Goal: Browse casually: Explore the website without a specific task or goal

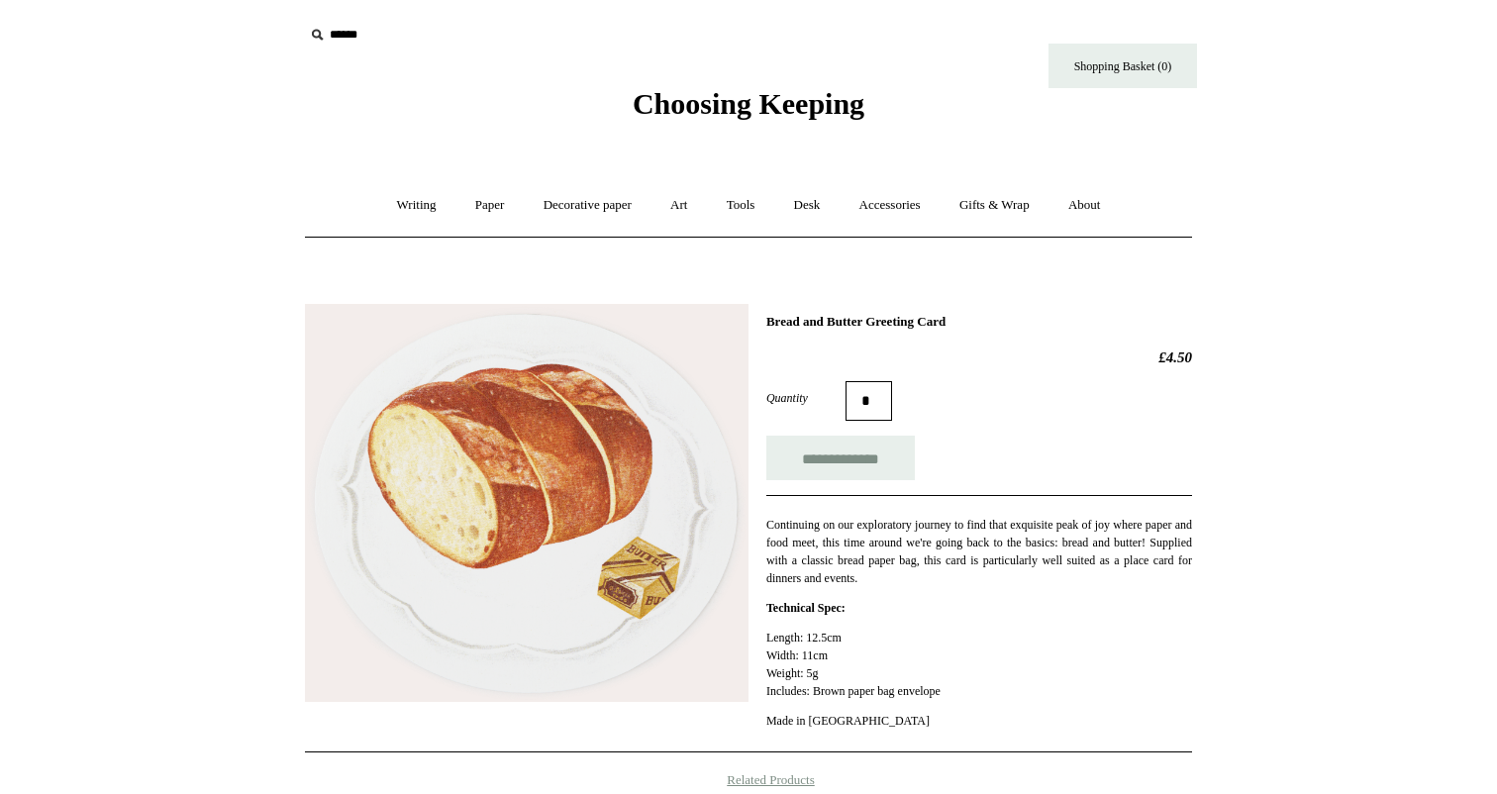
click at [788, 552] on p "Continuing on our exploratory journey to find that exquisite peak of joy where …" at bounding box center [979, 551] width 426 height 71
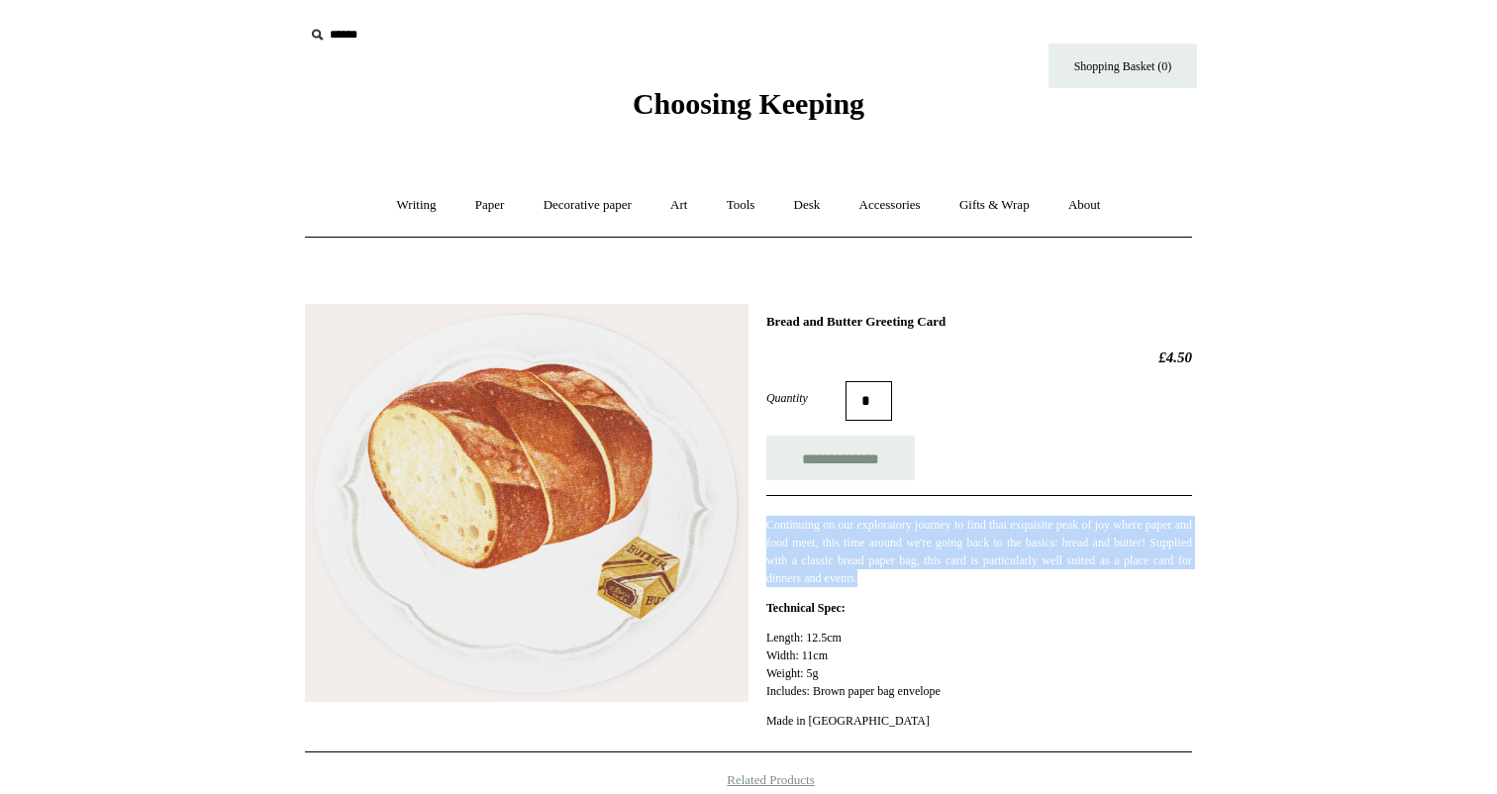
click at [1019, 612] on p "Technical Spec:" at bounding box center [979, 608] width 426 height 18
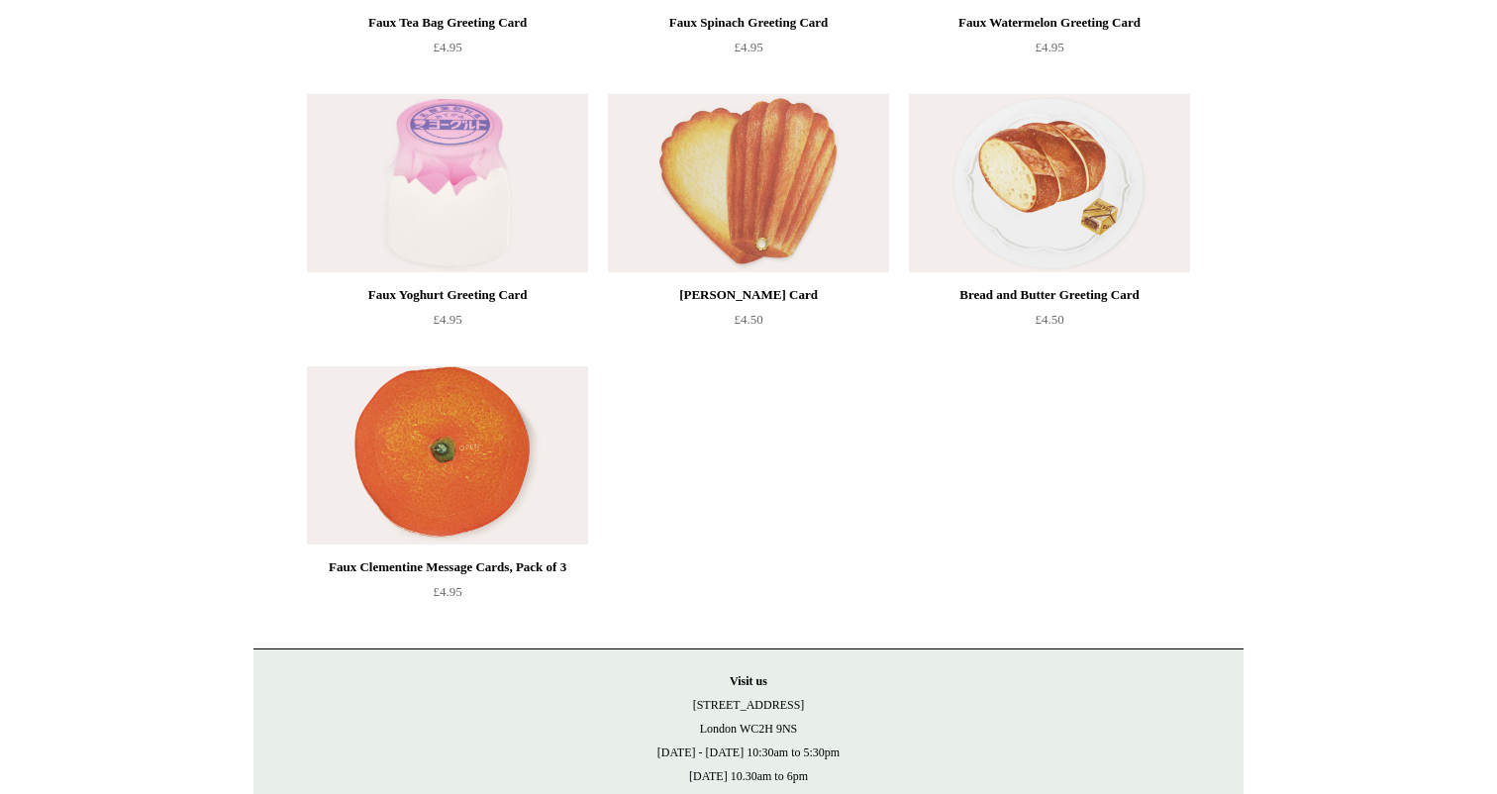
scroll to position [1836, 0]
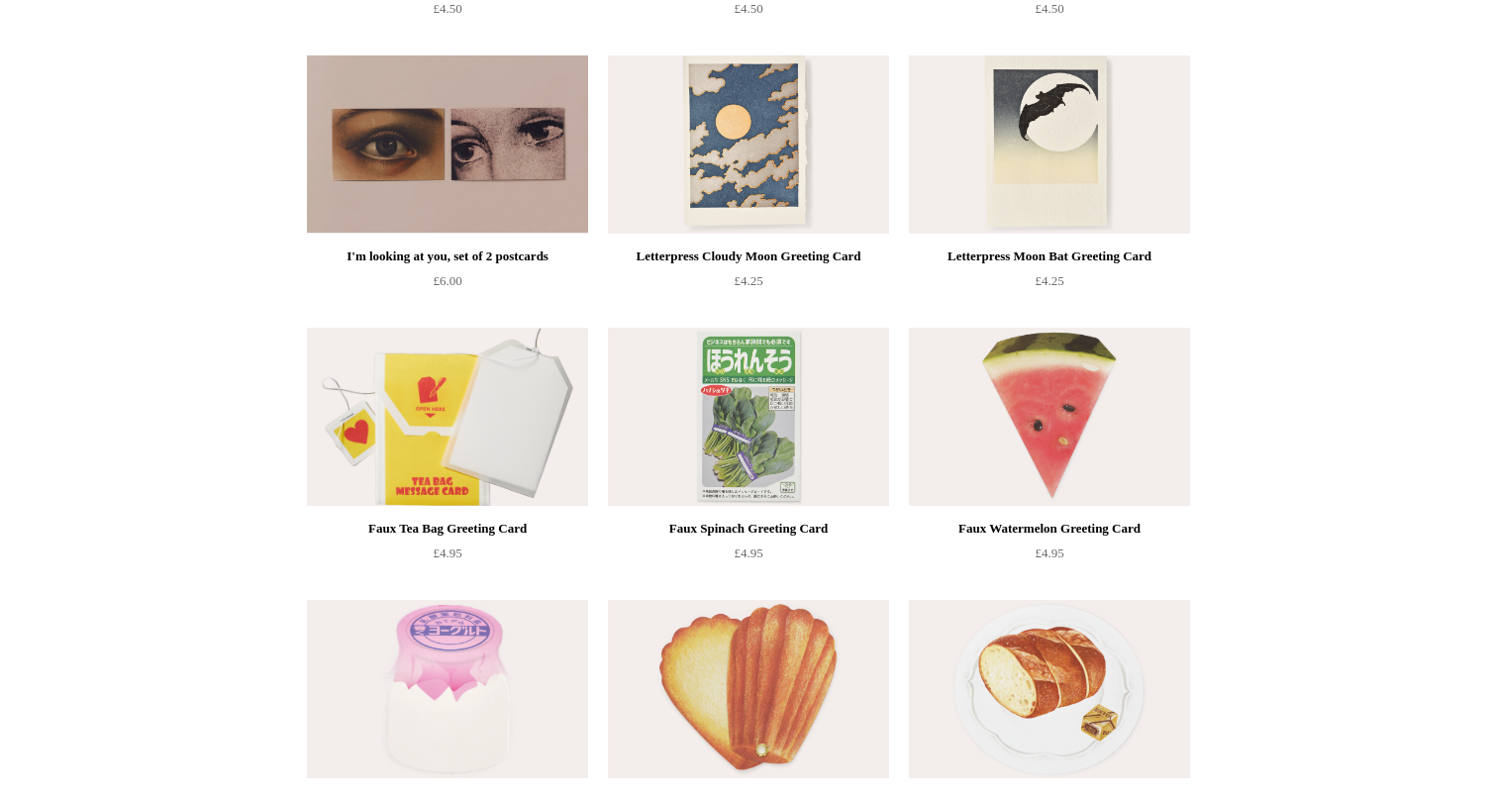
click at [407, 402] on img at bounding box center [447, 417] width 281 height 178
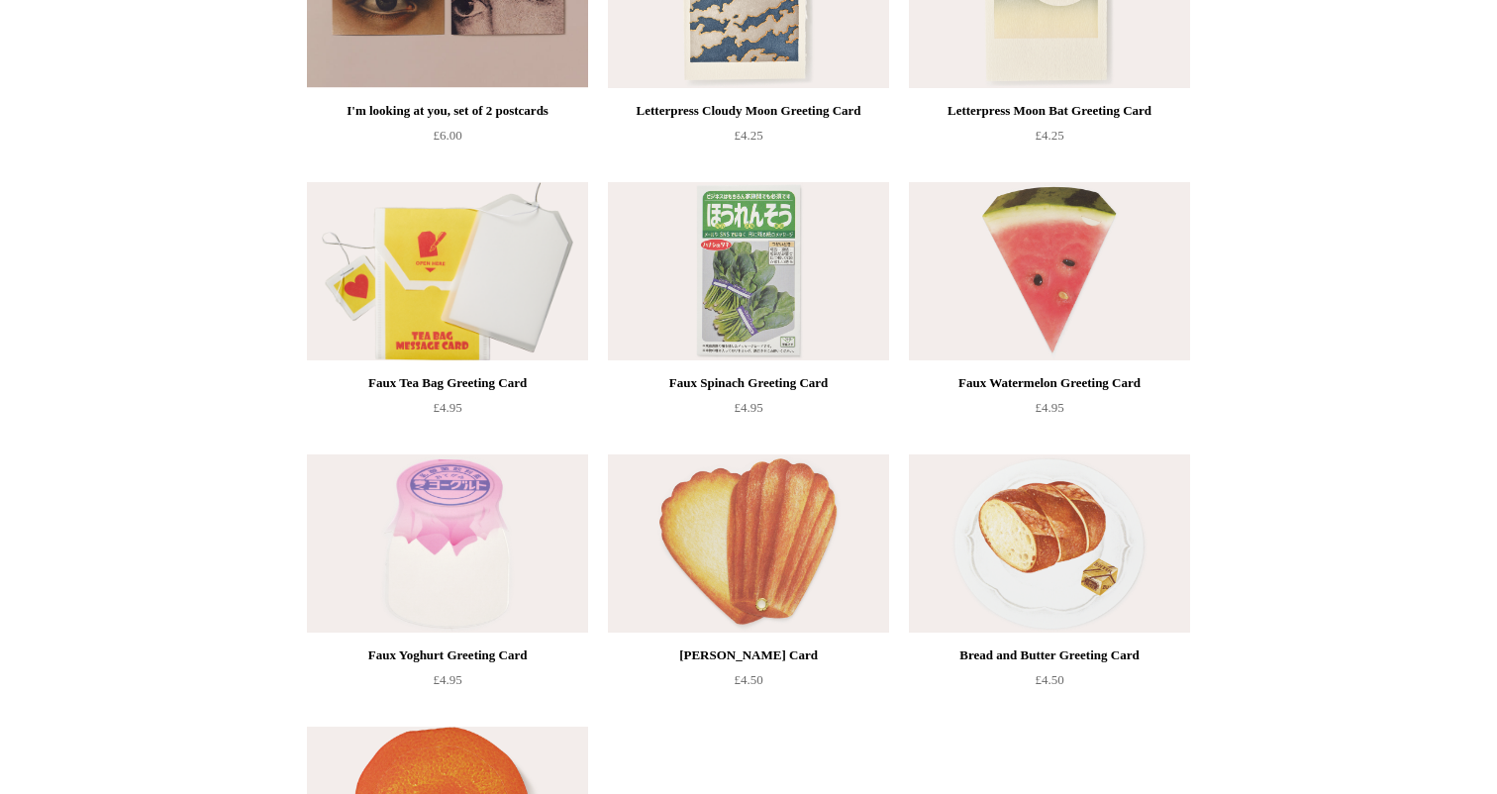
scroll to position [1985, 0]
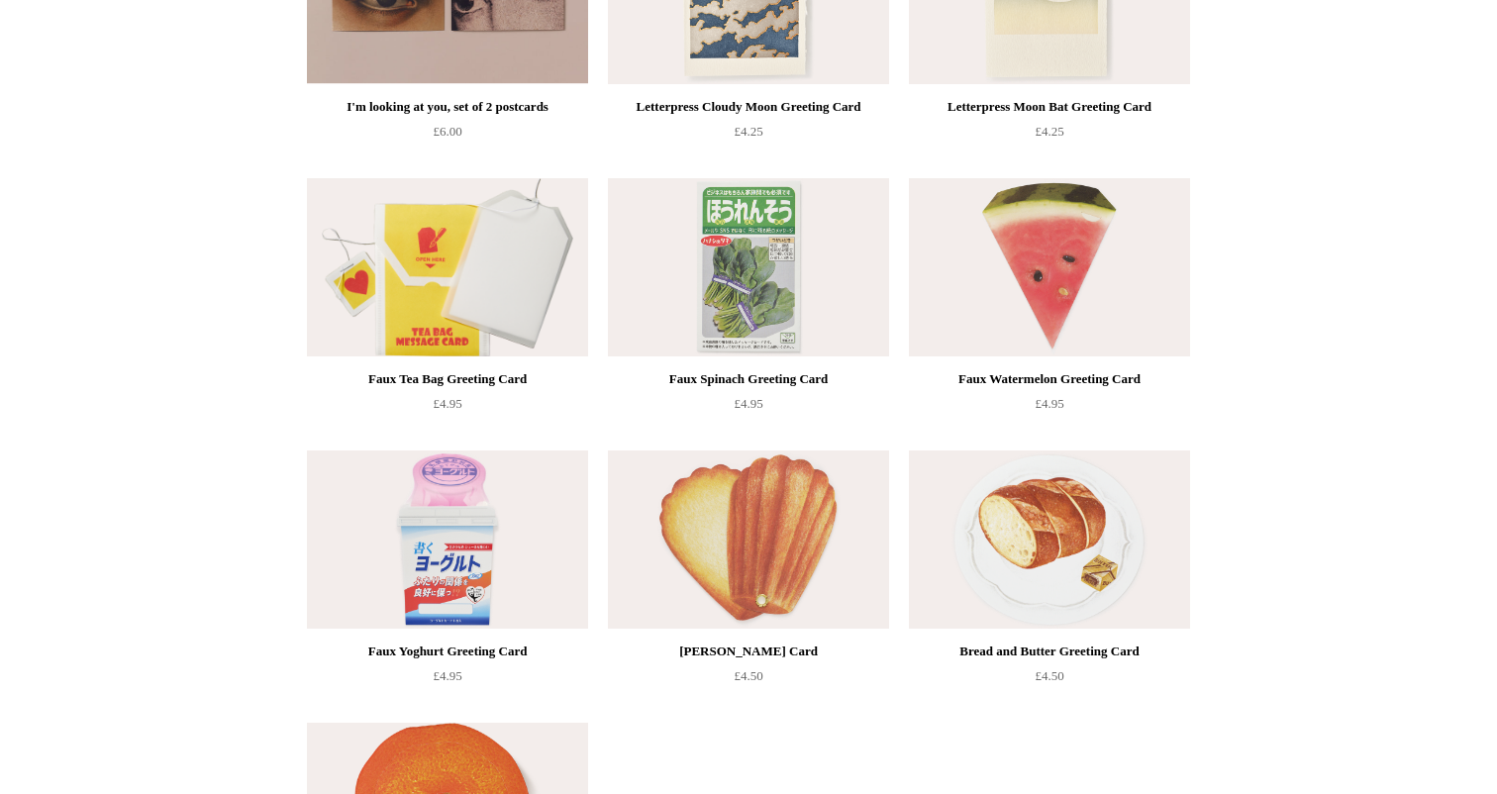
click at [432, 533] on img at bounding box center [447, 539] width 281 height 178
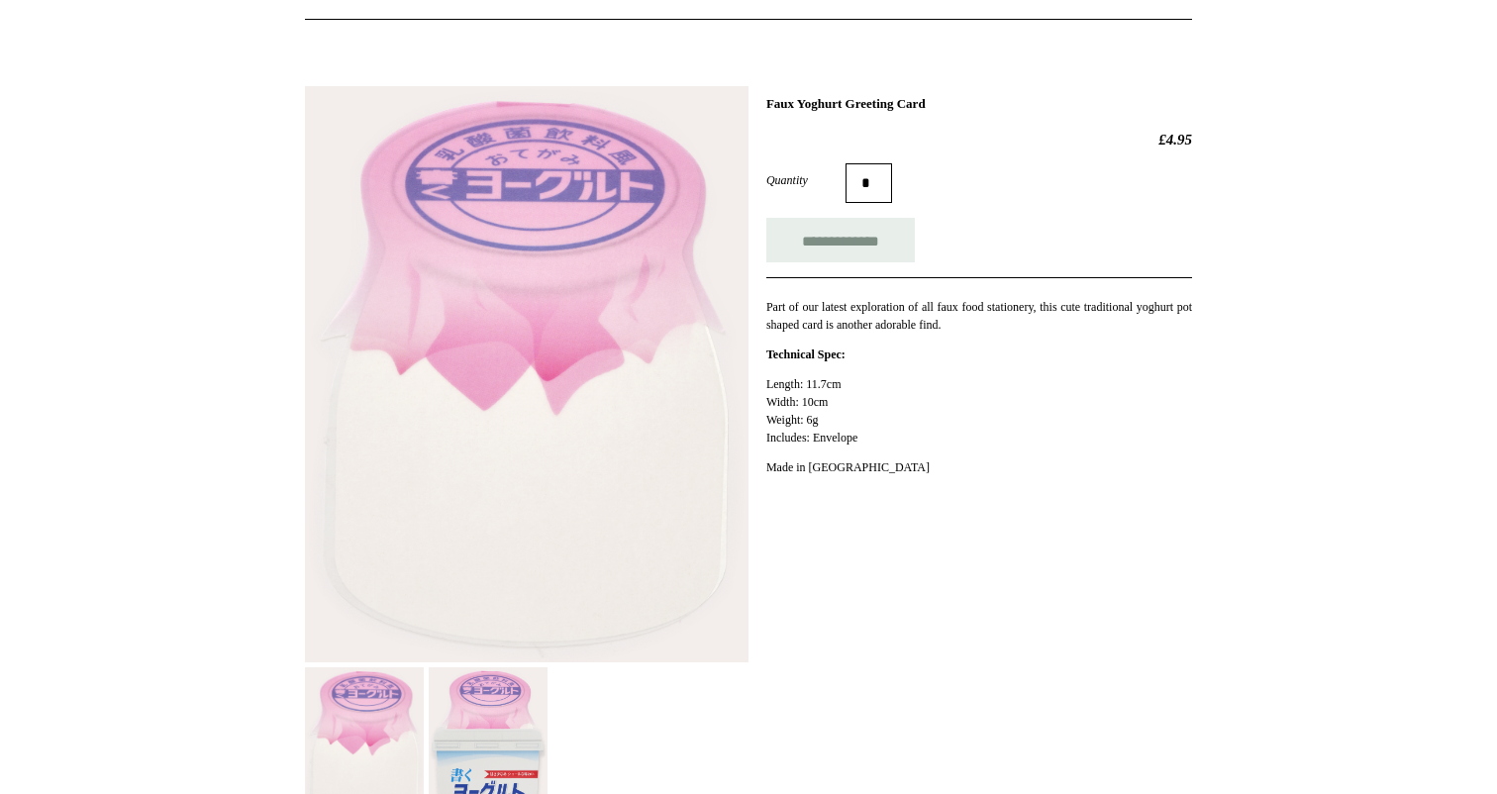
scroll to position [220, 0]
click at [526, 737] on img at bounding box center [488, 763] width 119 height 197
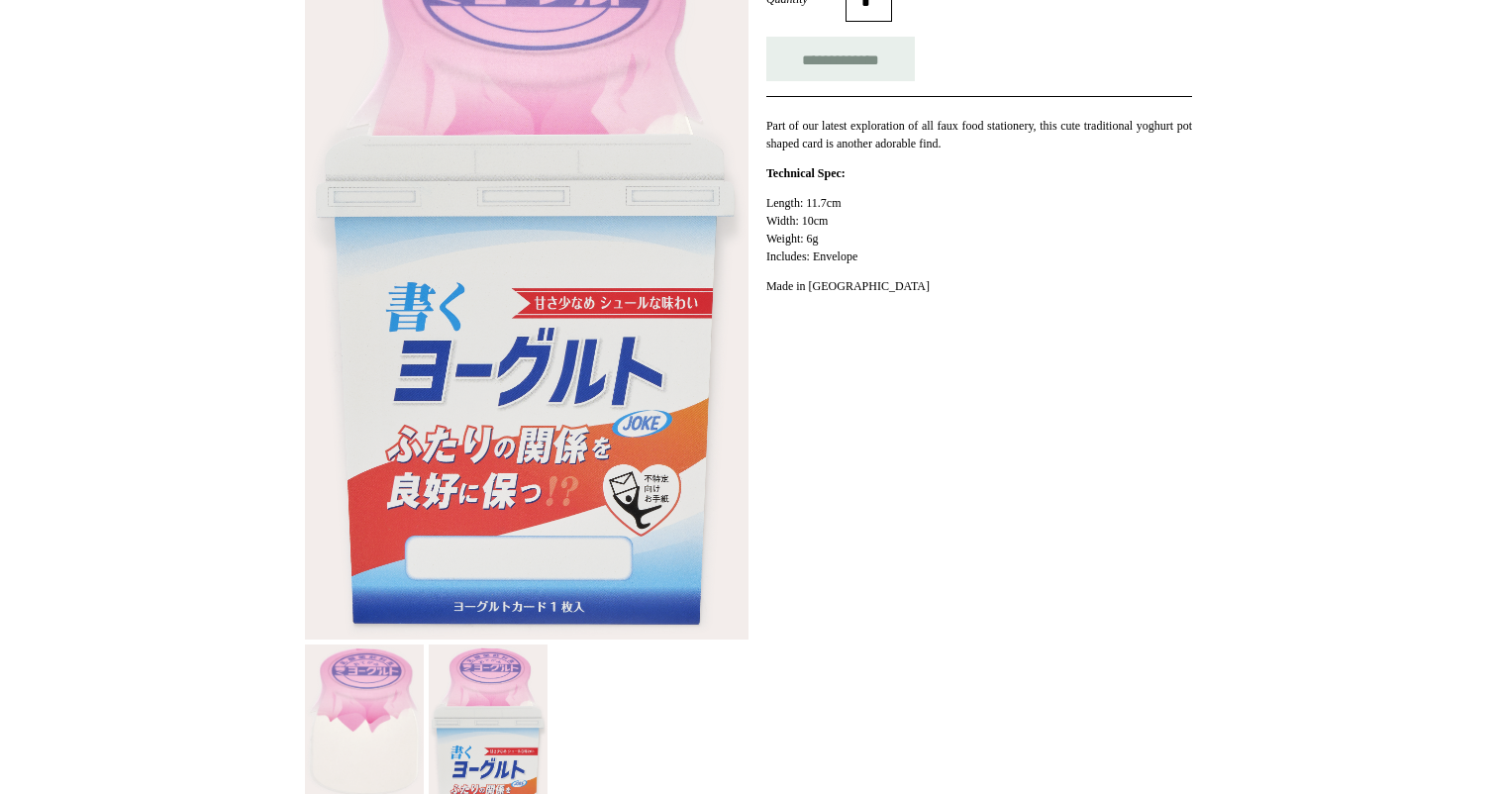
scroll to position [434, 0]
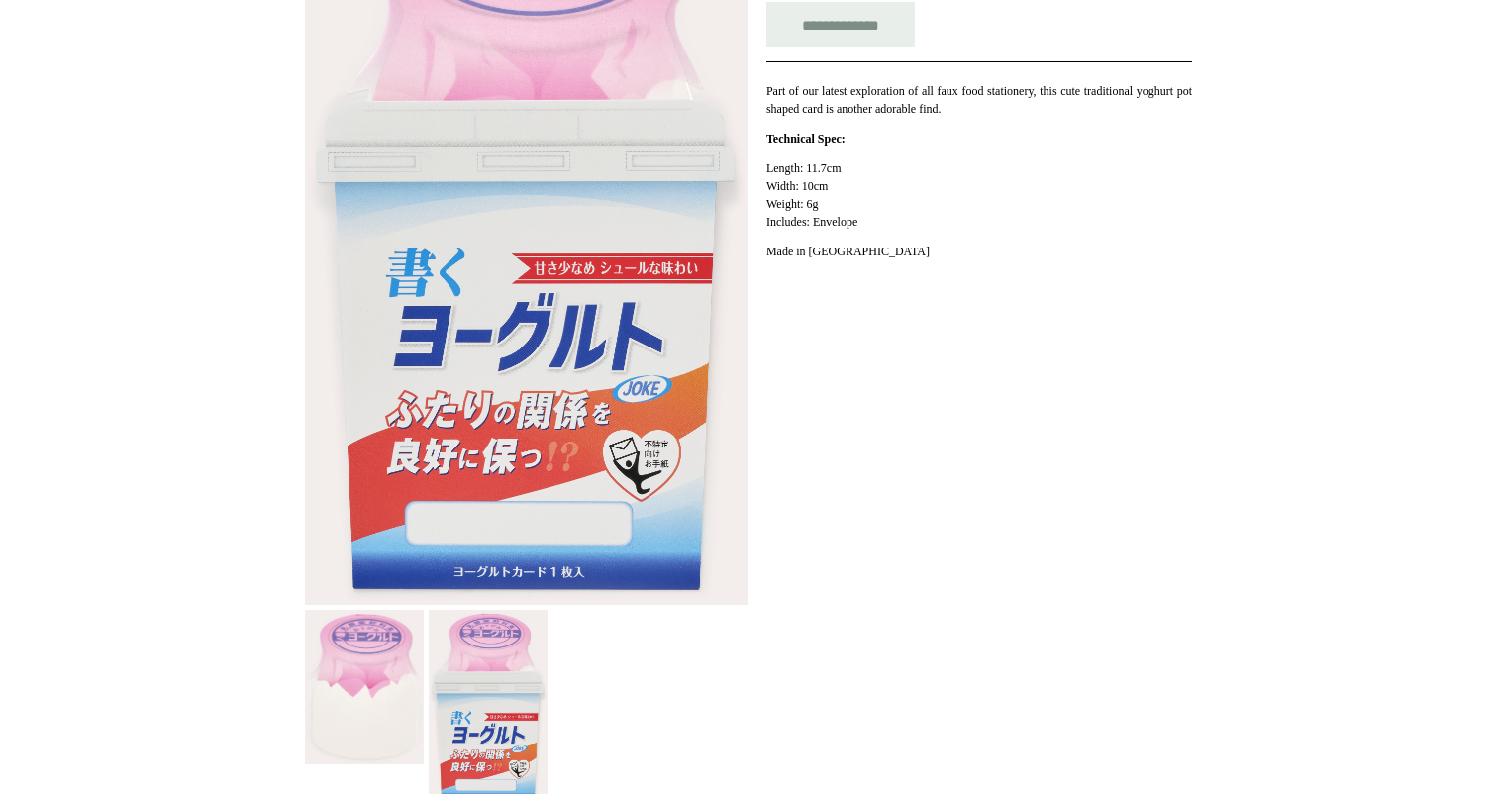
click at [375, 641] on img at bounding box center [364, 687] width 119 height 154
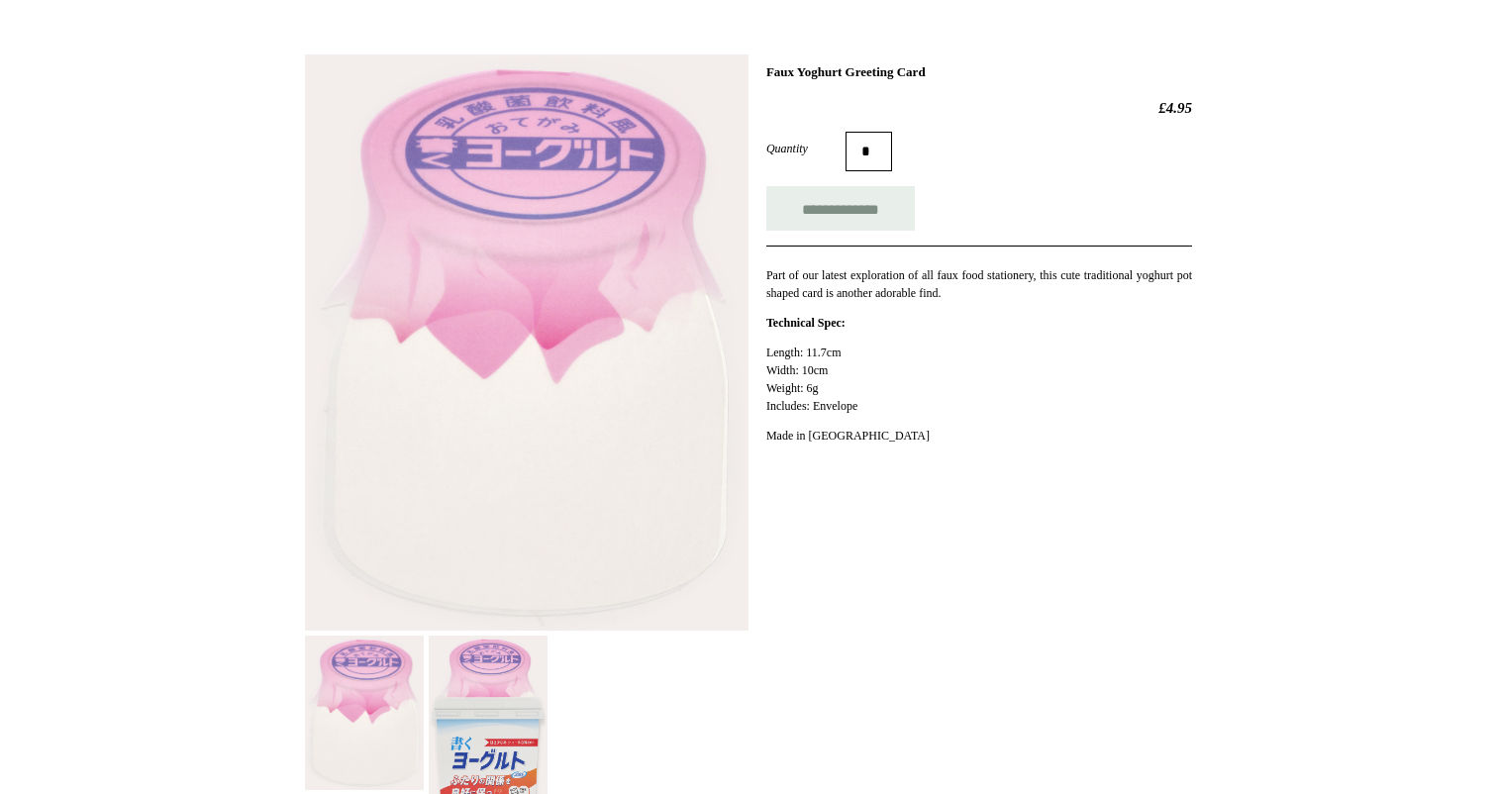
scroll to position [164, 0]
